Goal: Task Accomplishment & Management: Manage account settings

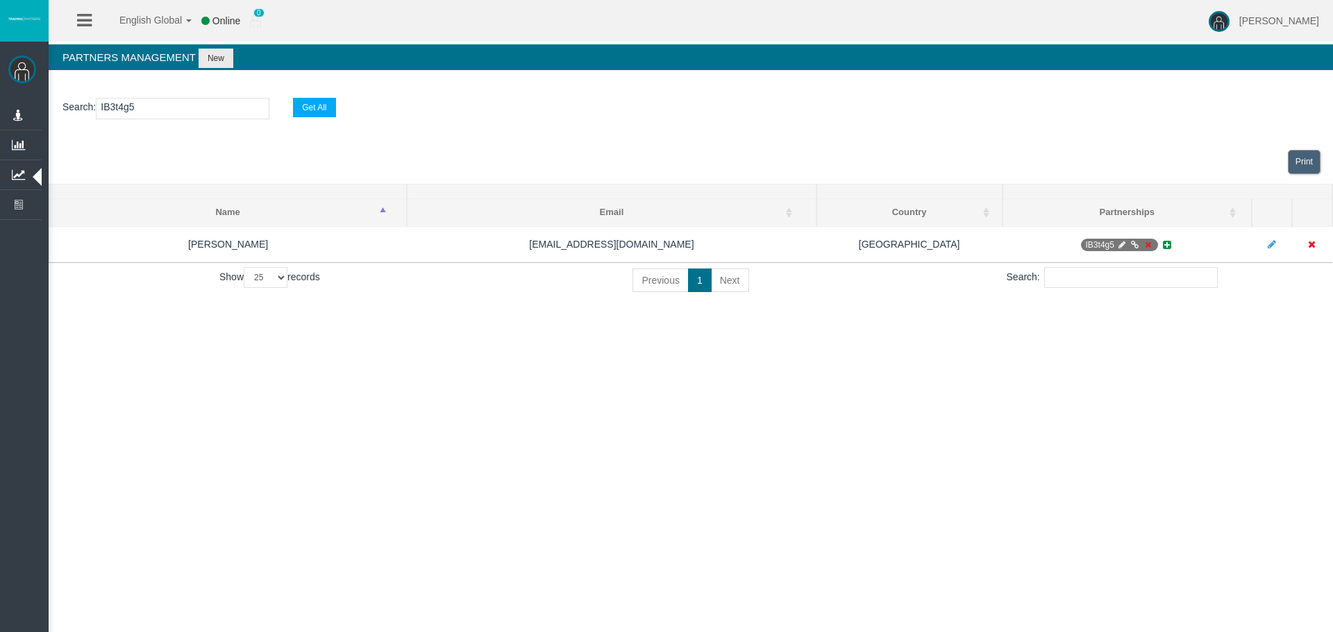
select select "25"
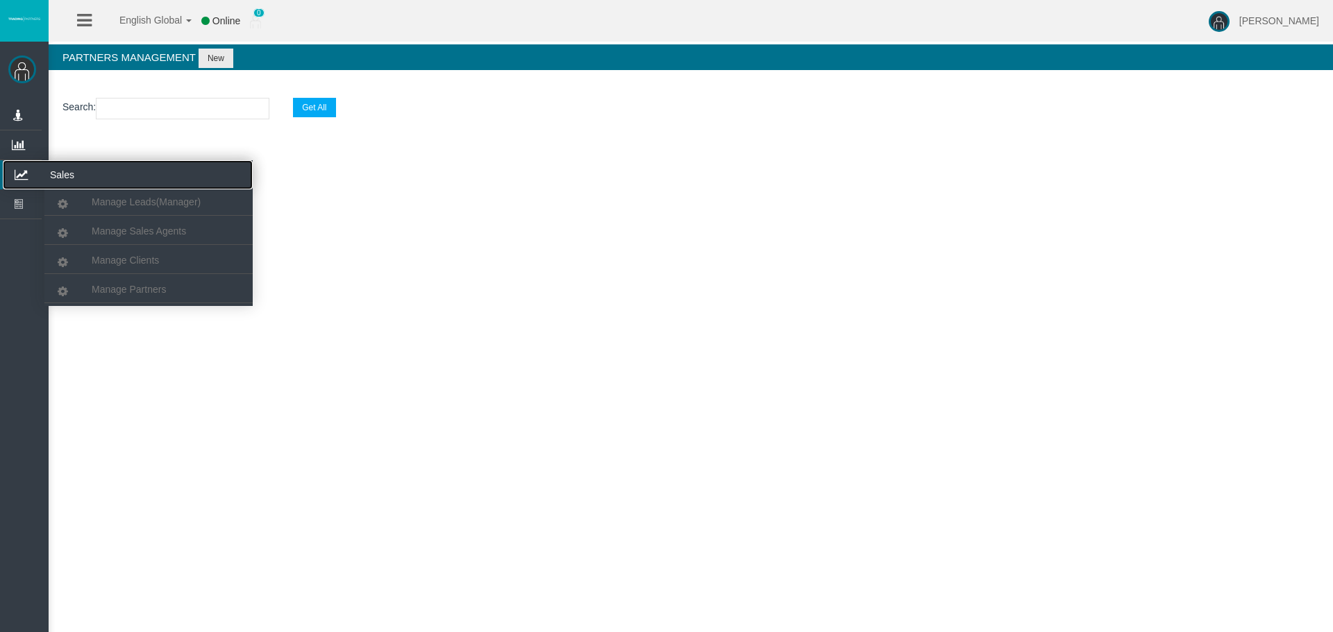
click at [21, 169] on icon at bounding box center [21, 174] width 37 height 29
click at [101, 255] on link "Manage Clients" at bounding box center [148, 260] width 208 height 25
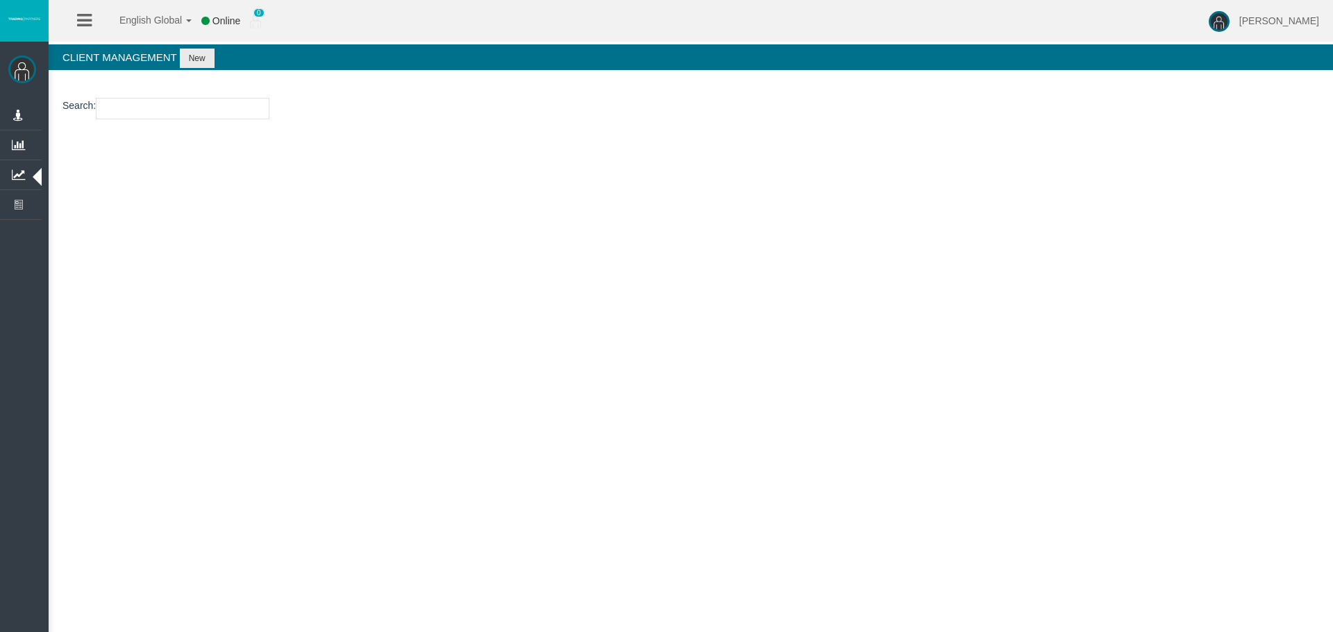
click at [140, 116] on input "number" at bounding box center [183, 109] width 174 height 22
paste input "23224180"
type input "23224180"
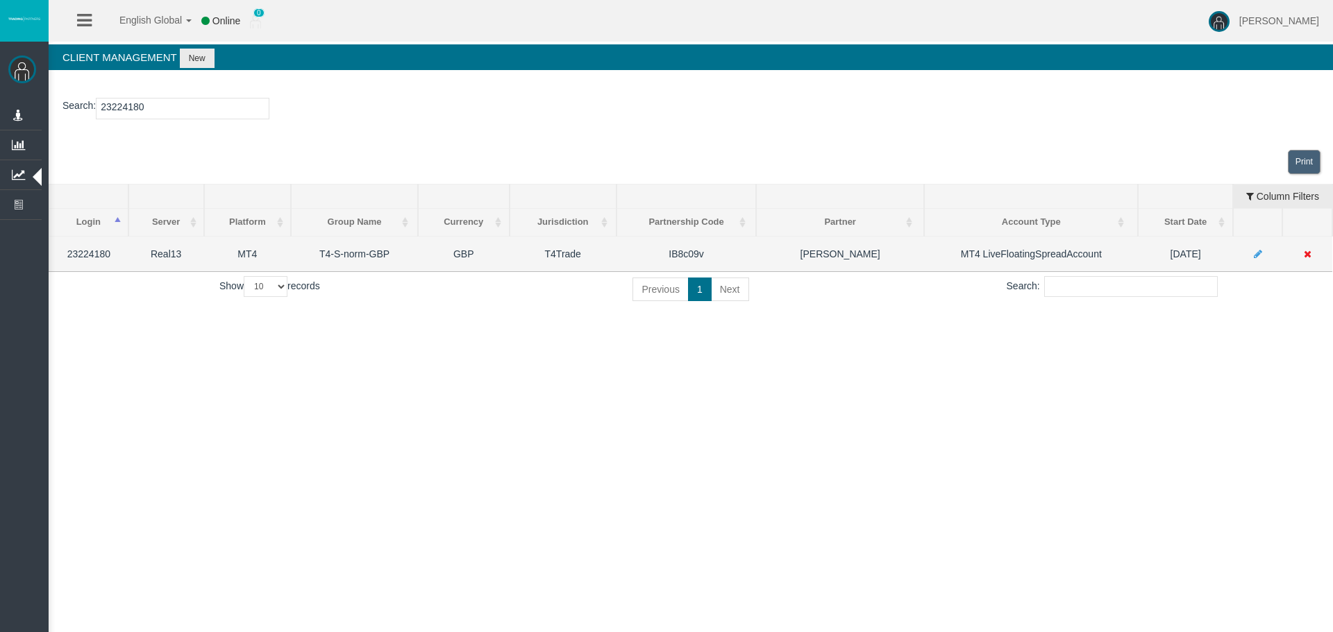
click at [1254, 253] on icon at bounding box center [1258, 254] width 8 height 10
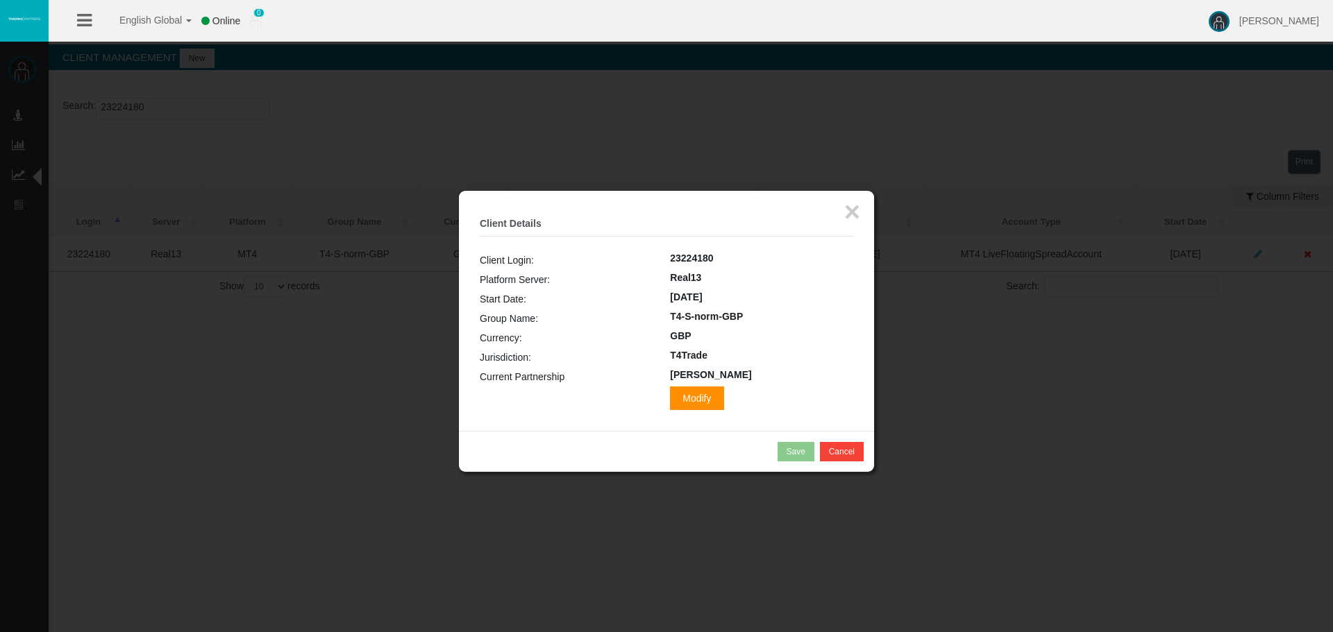
click at [670, 394] on span "Modify" at bounding box center [696, 399] width 53 height 24
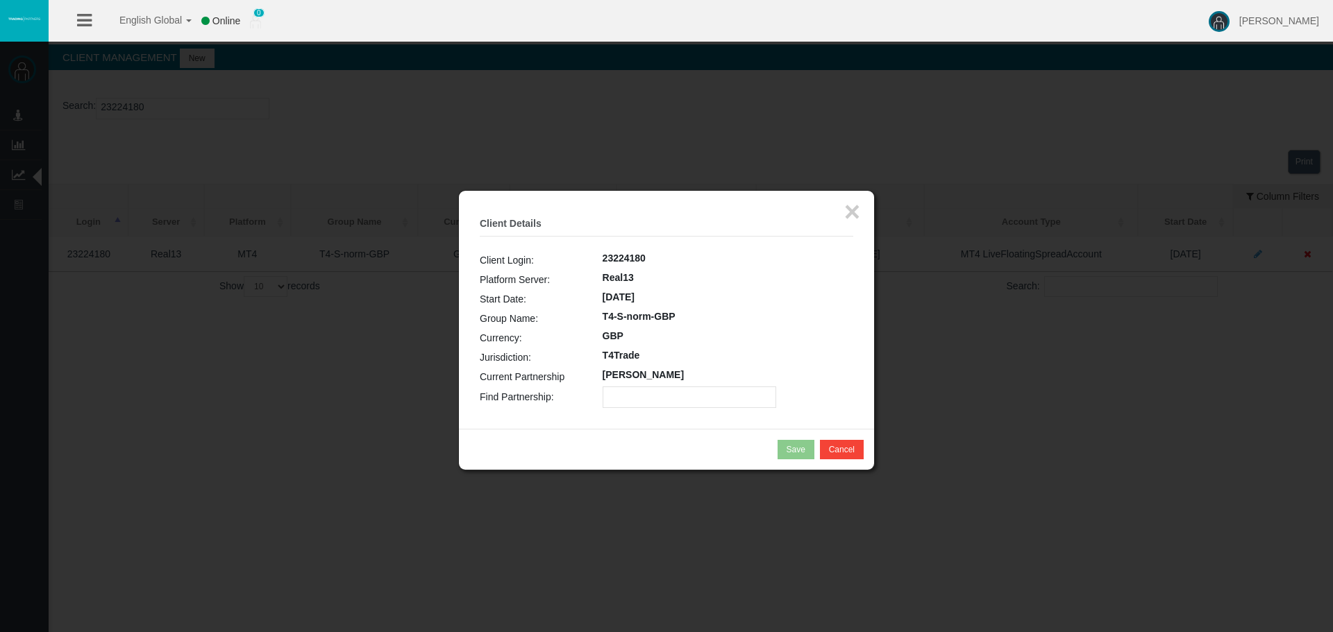
click at [647, 393] on input "text" at bounding box center [690, 398] width 174 height 22
paste input "IBa9rkj"
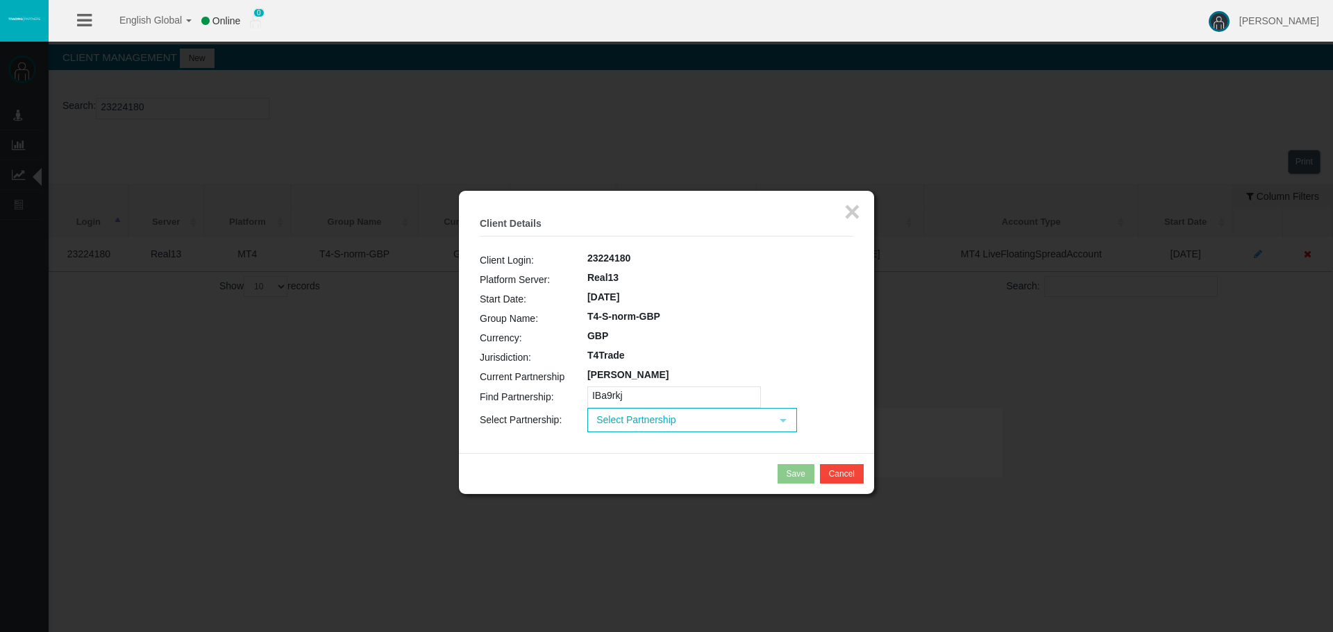
type input "IBa9rkj"
click at [621, 427] on span "Select Partnership" at bounding box center [680, 421] width 182 height 22
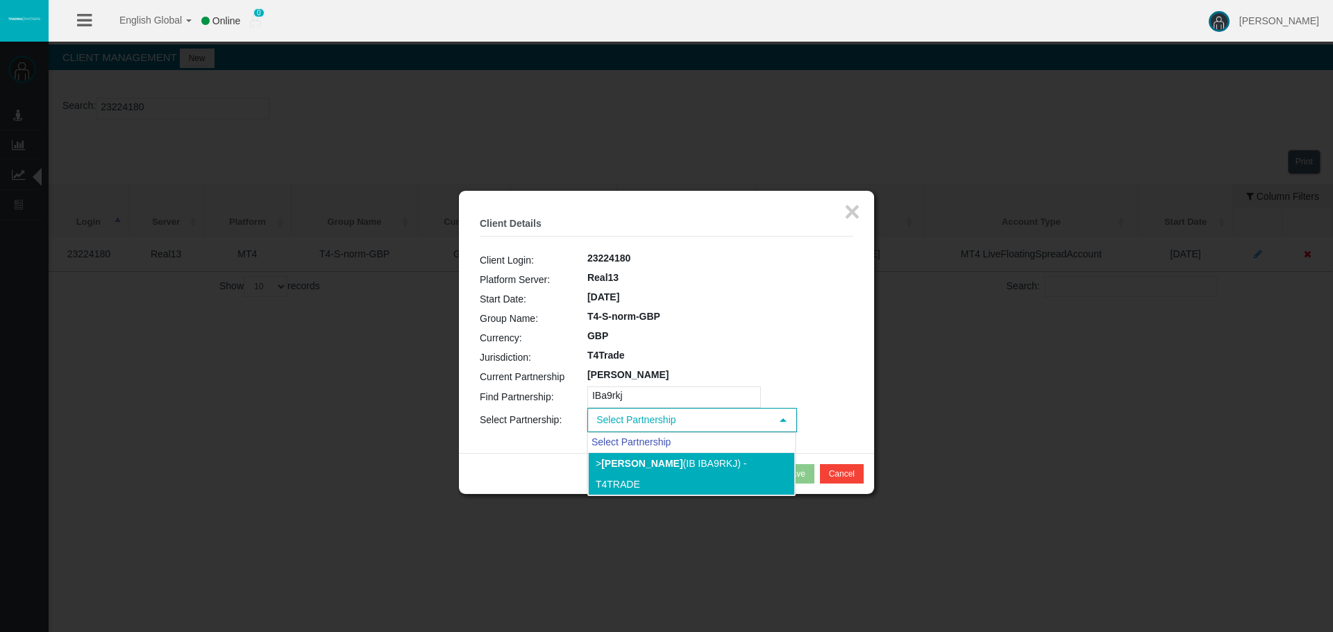
click at [611, 471] on li "> [PERSON_NAME] (IB IBa9rkj) - T4Trade" at bounding box center [691, 474] width 207 height 43
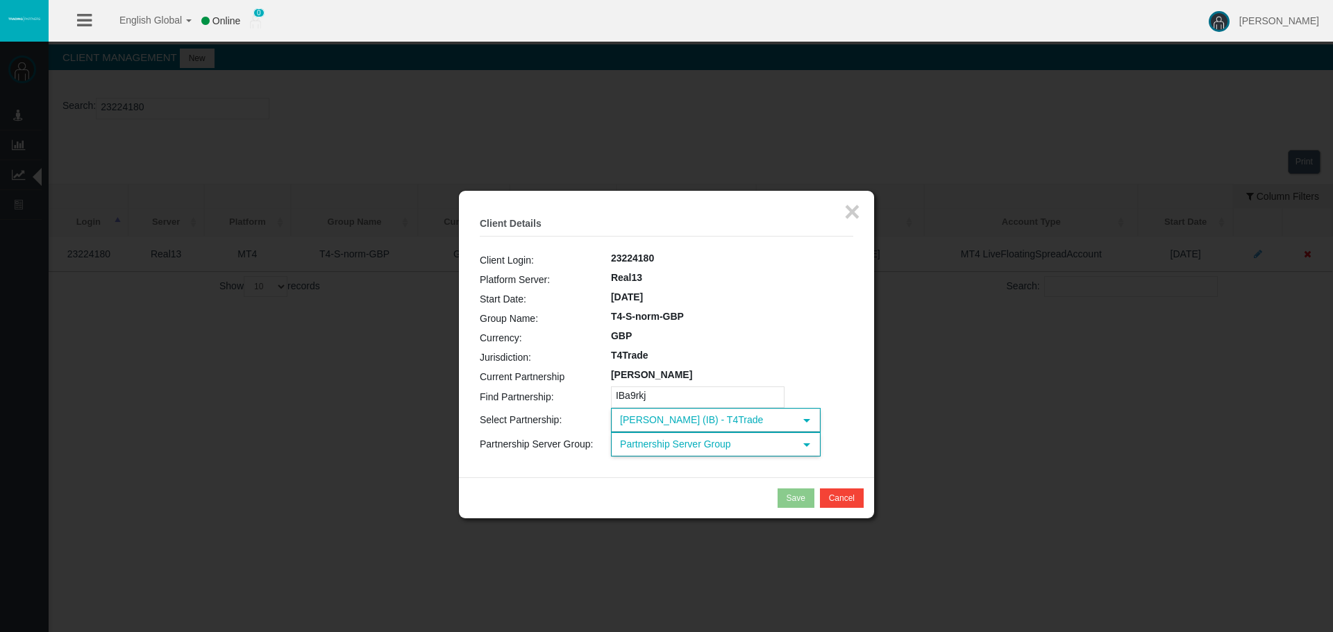
click at [647, 447] on span "Partnership Server Group" at bounding box center [703, 445] width 182 height 22
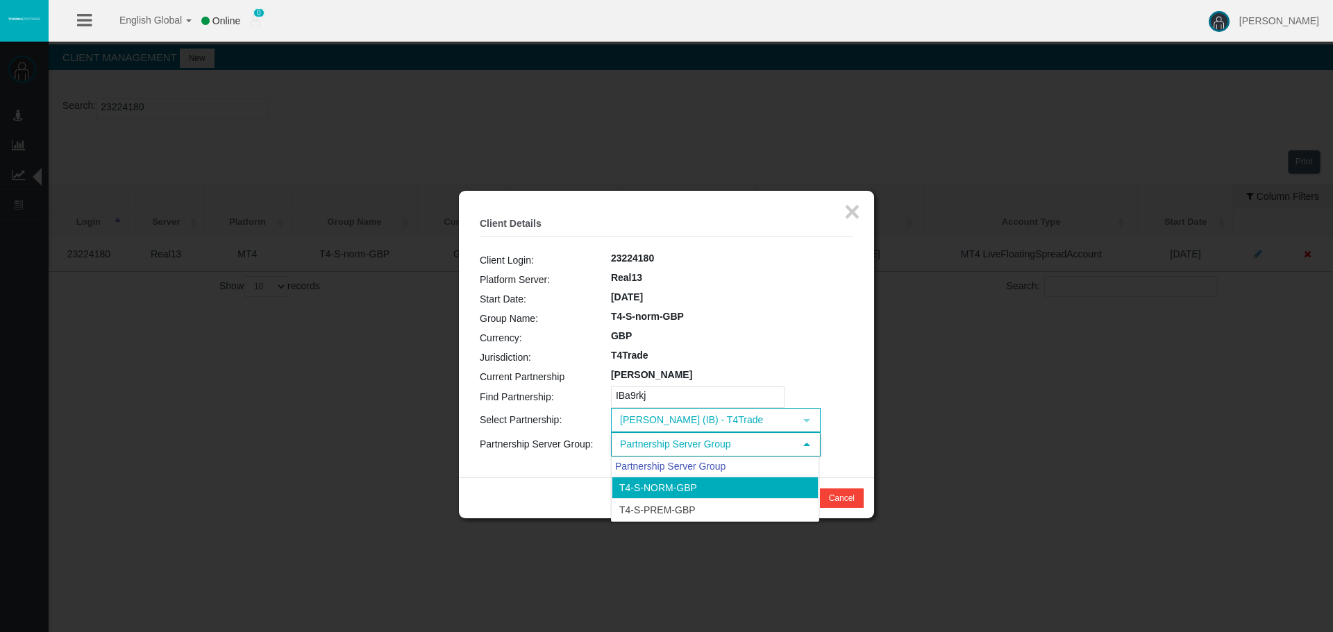
click at [650, 482] on li "T4-S-norm-GBP" at bounding box center [715, 488] width 207 height 22
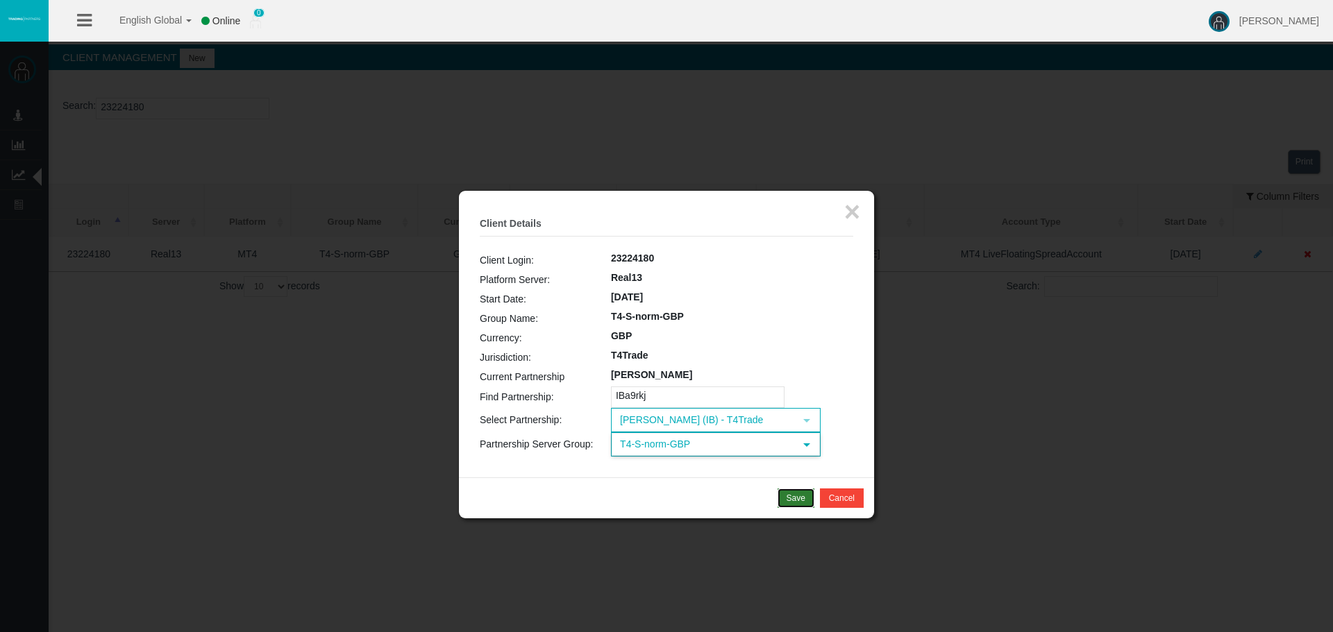
click at [797, 502] on div "Save" at bounding box center [796, 498] width 19 height 12
